Goal: Navigation & Orientation: Find specific page/section

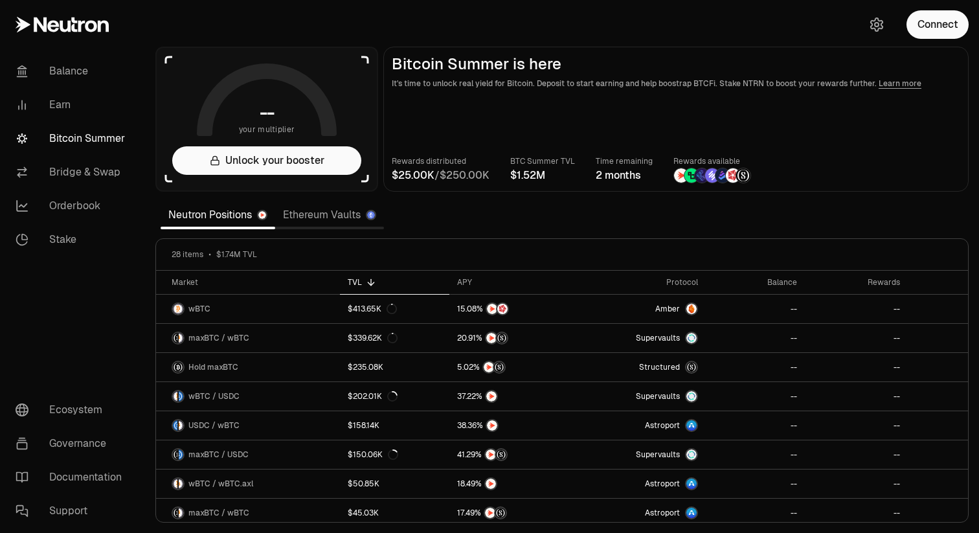
click at [336, 210] on link "Ethereum Vaults" at bounding box center [329, 215] width 109 height 26
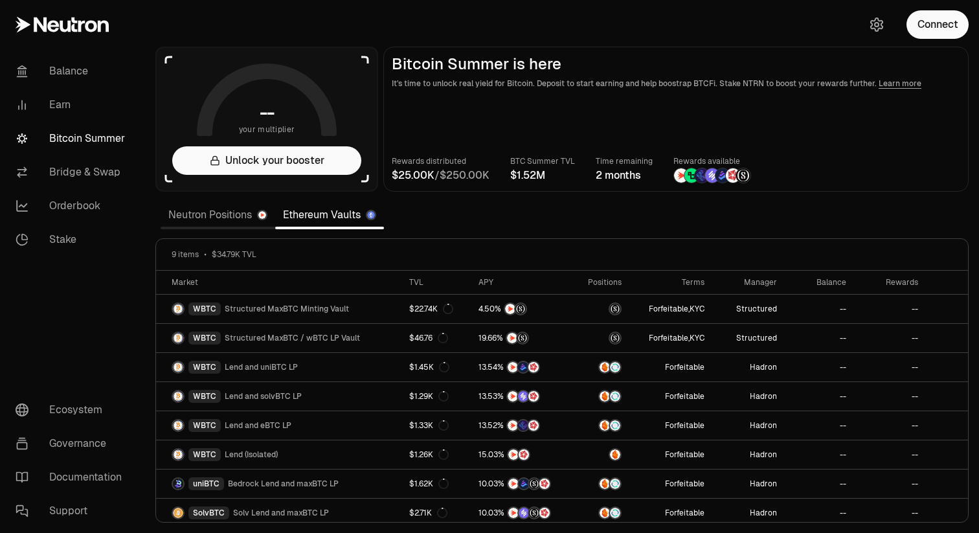
click at [207, 219] on link "Neutron Positions" at bounding box center [218, 215] width 115 height 26
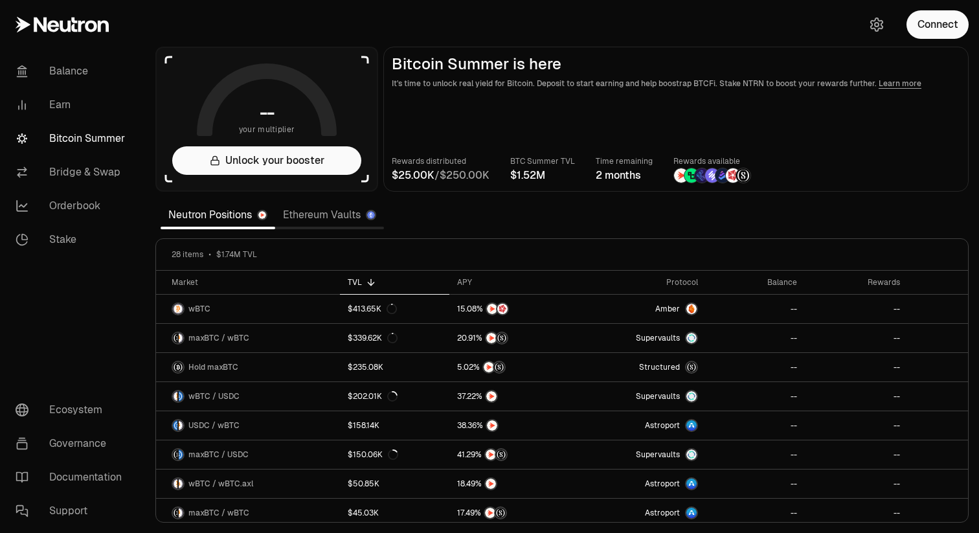
click at [308, 194] on section "-- your multiplier Unlock your booster Bitcoin Summer is here It's time to unlo…" at bounding box center [562, 266] width 834 height 533
click at [308, 204] on link "Ethereum Vaults" at bounding box center [329, 215] width 109 height 26
